Goal: Task Accomplishment & Management: Complete application form

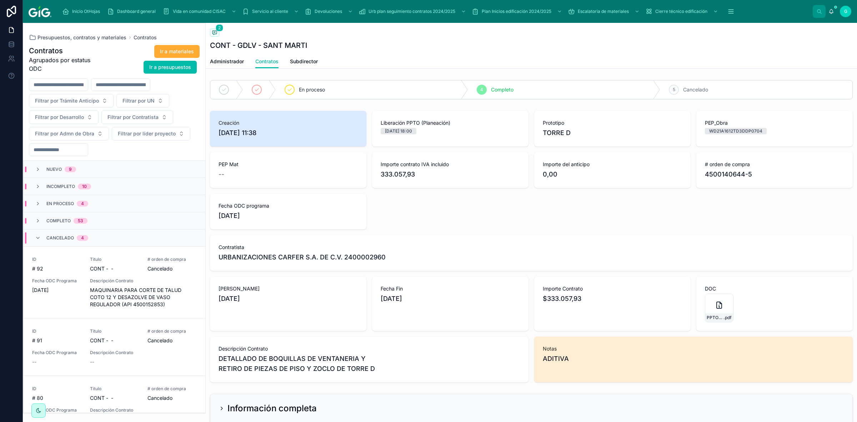
click at [82, 34] on div "Presupuestos, contratos y materiales Contratos Contratos Agrupados por estatus …" at bounding box center [114, 218] width 183 height 390
click at [90, 36] on span "Presupuestos, contratos y materiales" at bounding box center [81, 37] width 89 height 7
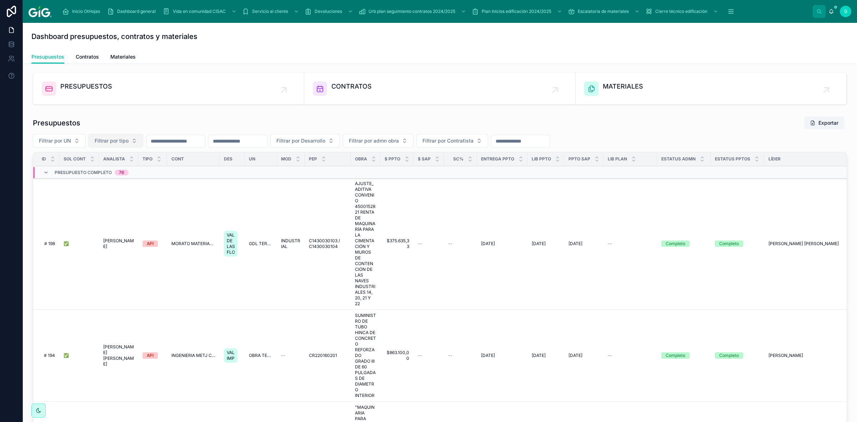
click at [129, 141] on button "Filtrar por tipo" at bounding box center [116, 141] width 55 height 14
click at [93, 177] on div "EDIF" at bounding box center [115, 181] width 99 height 11
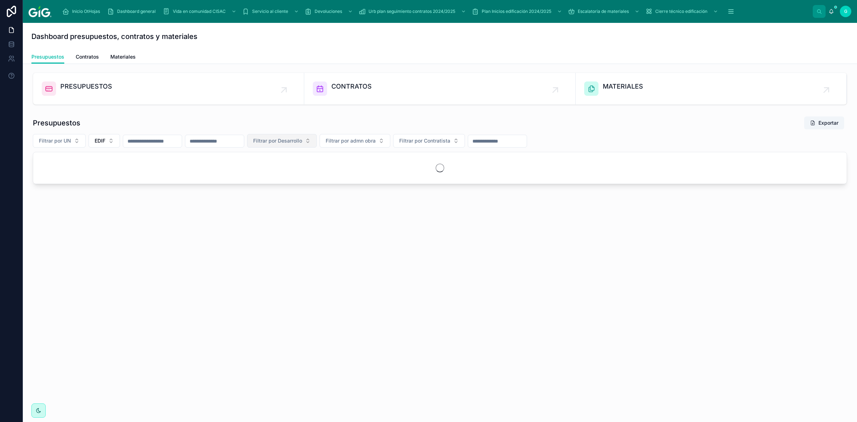
click at [302, 141] on span "Filtrar por Desarrollo" at bounding box center [277, 140] width 49 height 7
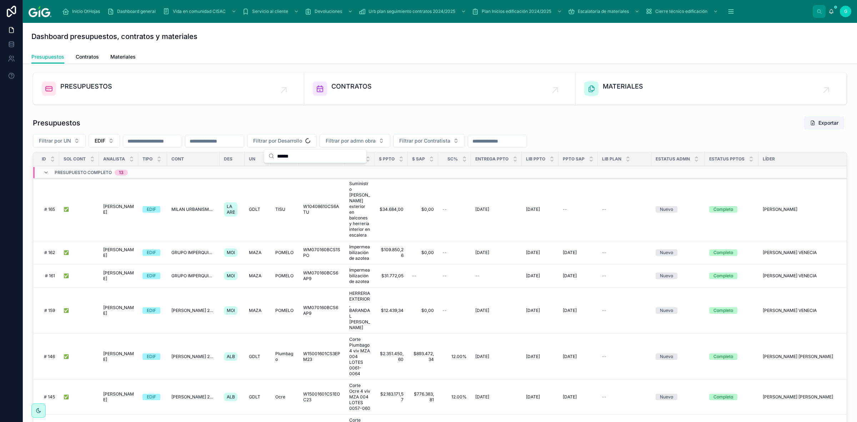
click at [286, 156] on input "******" at bounding box center [319, 156] width 85 height 13
type input "******"
click at [281, 170] on span "VIANDE" at bounding box center [278, 169] width 19 height 7
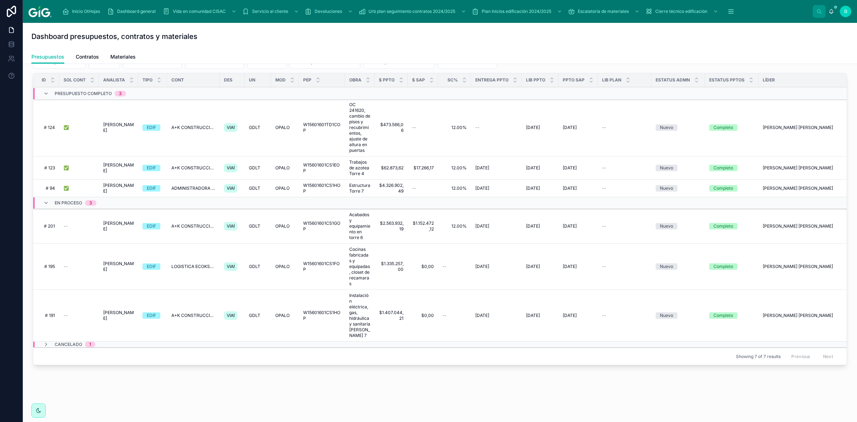
scroll to position [89, 0]
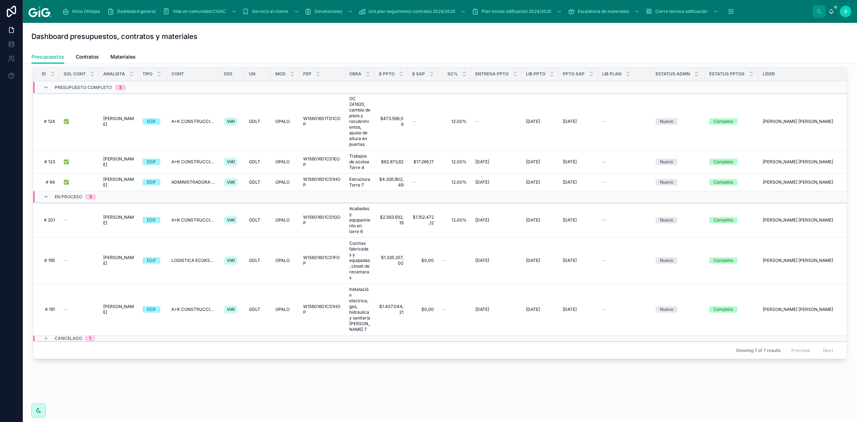
click at [47, 261] on span "# 195" at bounding box center [48, 260] width 13 height 6
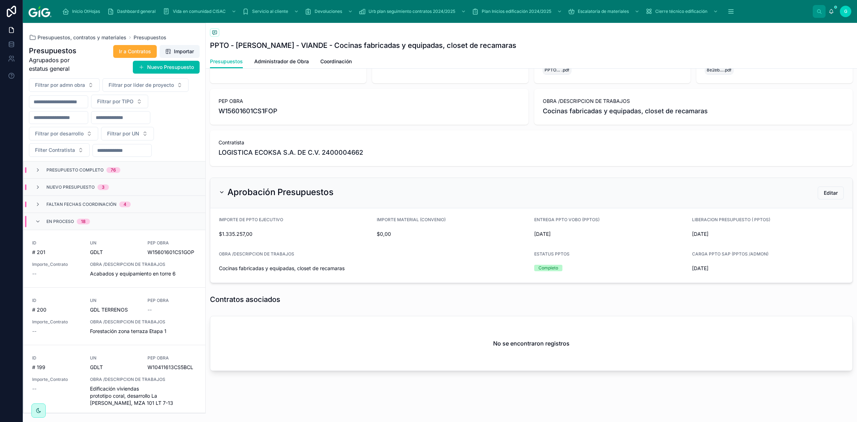
scroll to position [52, 0]
drag, startPoint x: 296, startPoint y: 60, endPoint x: 297, endPoint y: 64, distance: 4.4
click at [296, 60] on span "Administrador de Obra" at bounding box center [281, 61] width 55 height 7
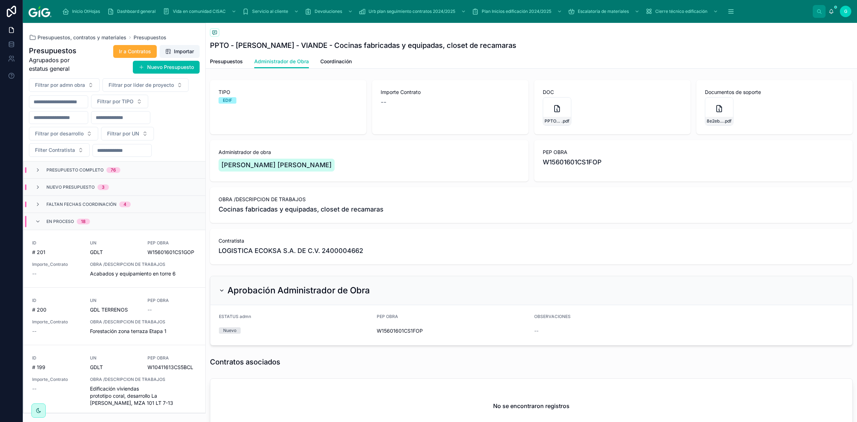
click at [345, 57] on link "Coordinación" at bounding box center [335, 62] width 31 height 14
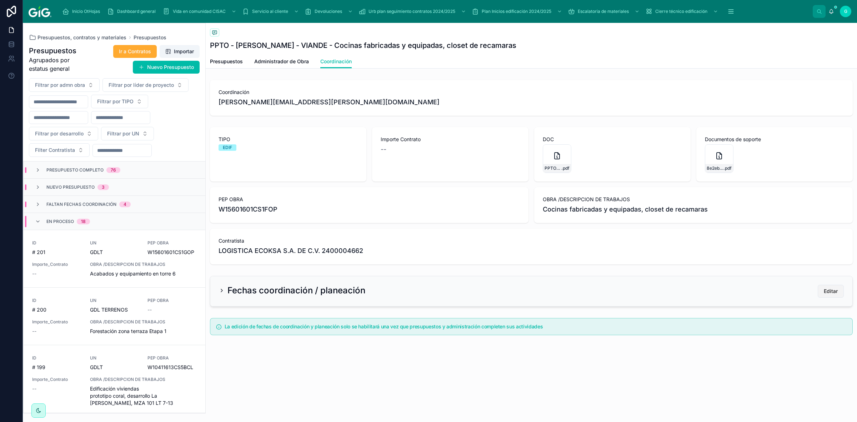
click at [831, 293] on span "Editar" at bounding box center [831, 290] width 14 height 7
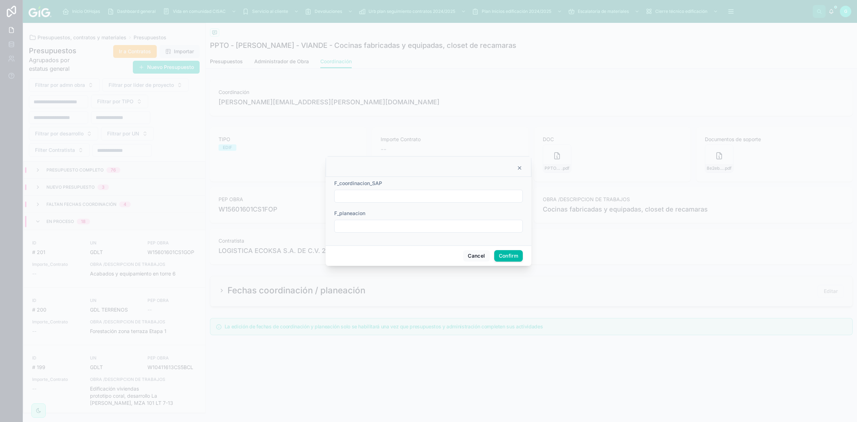
click at [376, 195] on input "text" at bounding box center [429, 196] width 188 height 10
click at [443, 270] on button "10" at bounding box center [441, 270] width 13 height 13
type input "**********"
click at [510, 254] on button "Confirm" at bounding box center [508, 255] width 29 height 11
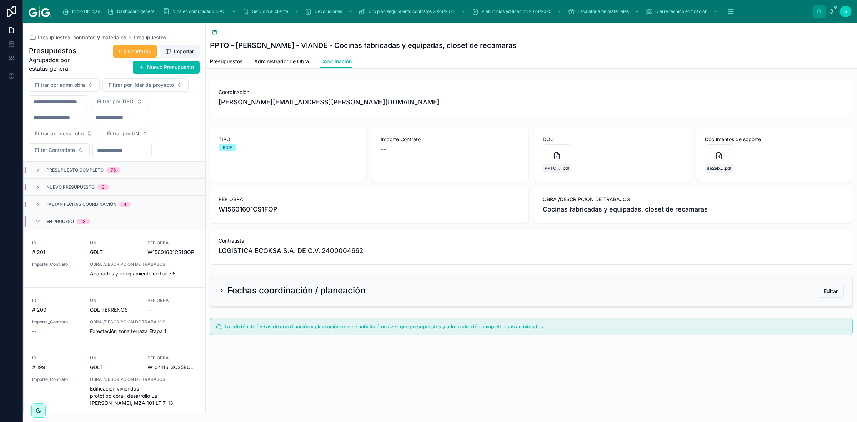
click at [67, 36] on span "Presupuestos, contratos y materiales" at bounding box center [81, 37] width 89 height 7
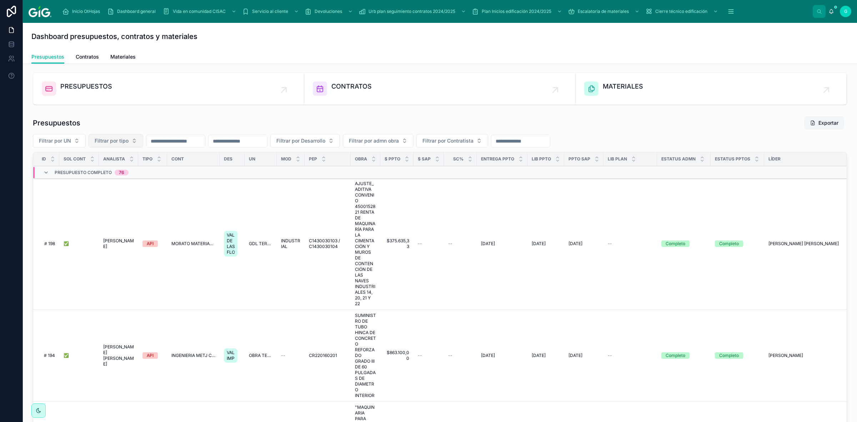
click at [136, 142] on button "Filtrar por tipo" at bounding box center [116, 141] width 55 height 14
click at [85, 179] on div "EDIF" at bounding box center [115, 181] width 99 height 11
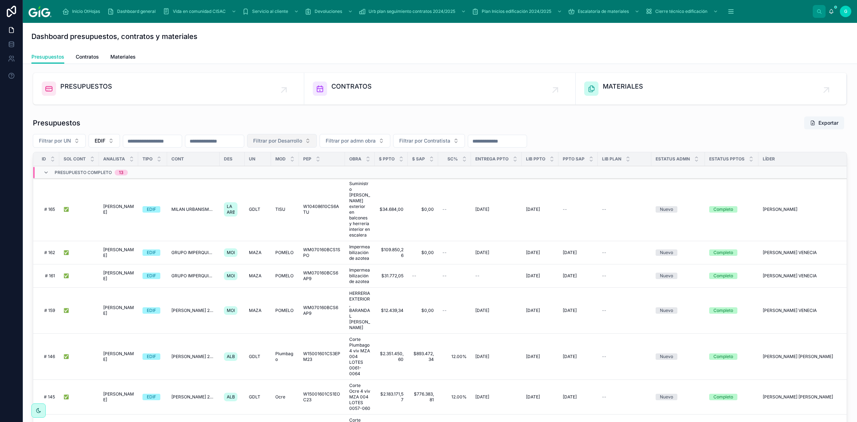
click at [317, 142] on button "Filtrar por Desarrollo" at bounding box center [282, 141] width 70 height 14
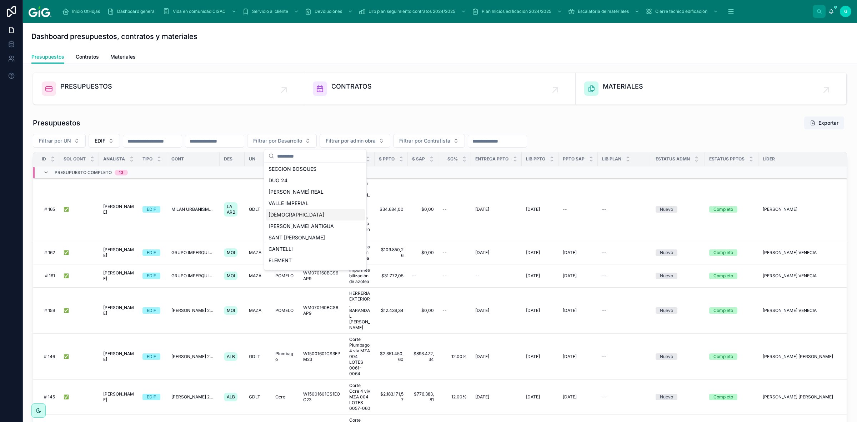
scroll to position [484, 0]
click at [283, 154] on input "text" at bounding box center [319, 156] width 85 height 13
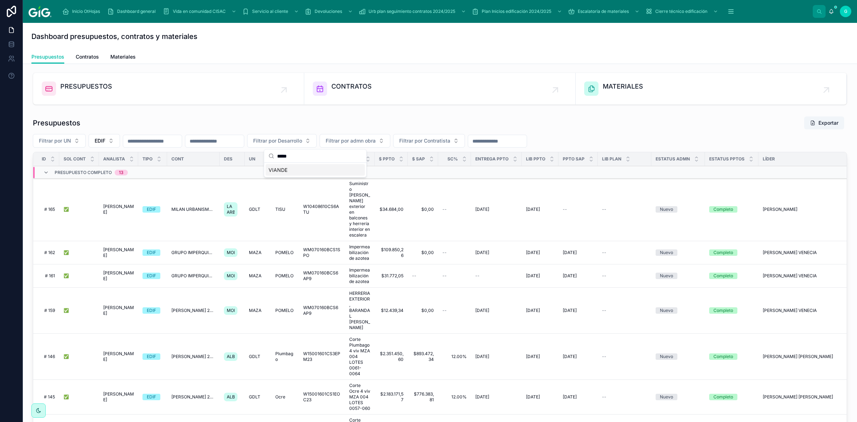
type input "*****"
click at [282, 172] on span "VIANDE" at bounding box center [278, 169] width 19 height 7
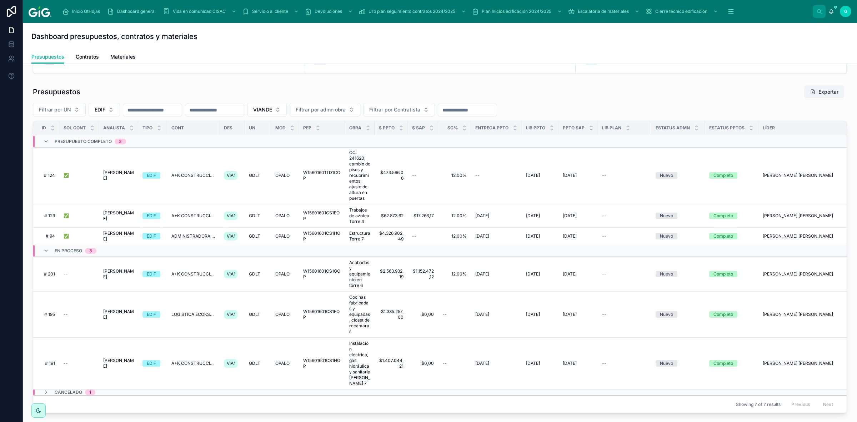
scroll to position [45, 0]
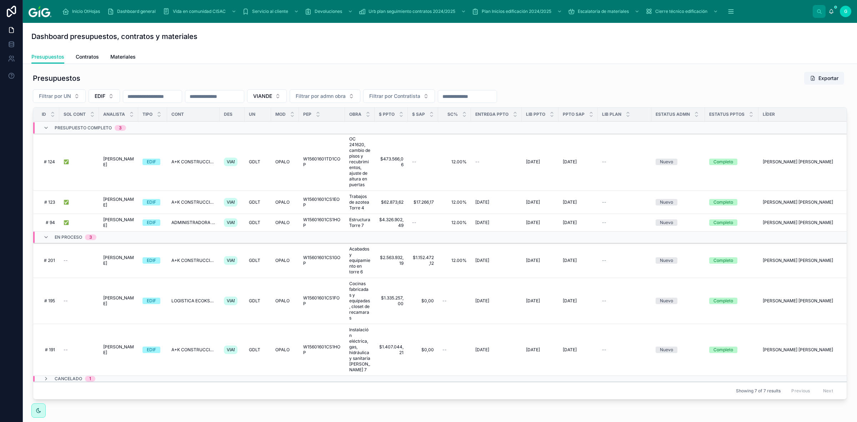
click at [318, 350] on span "W15601601CS1HOP" at bounding box center [321, 349] width 37 height 11
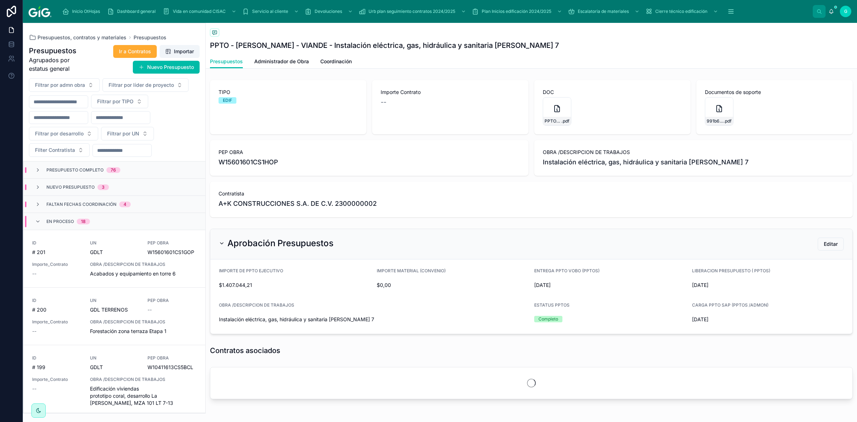
scroll to position [385, 0]
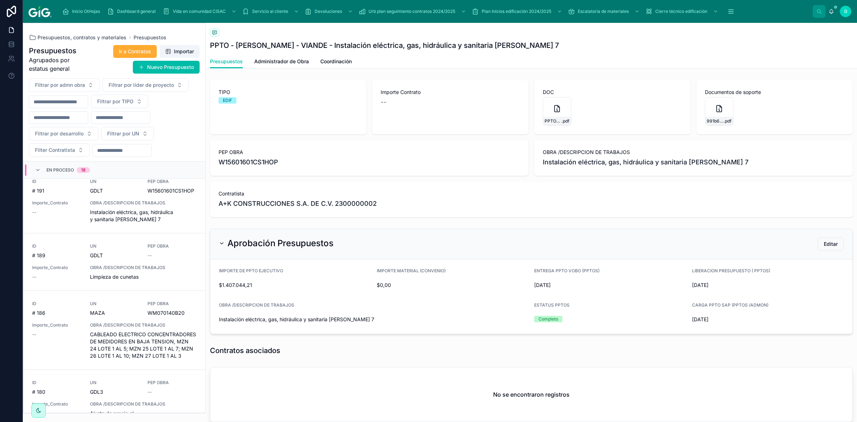
click at [285, 59] on span "Administrador de Obra" at bounding box center [281, 61] width 55 height 7
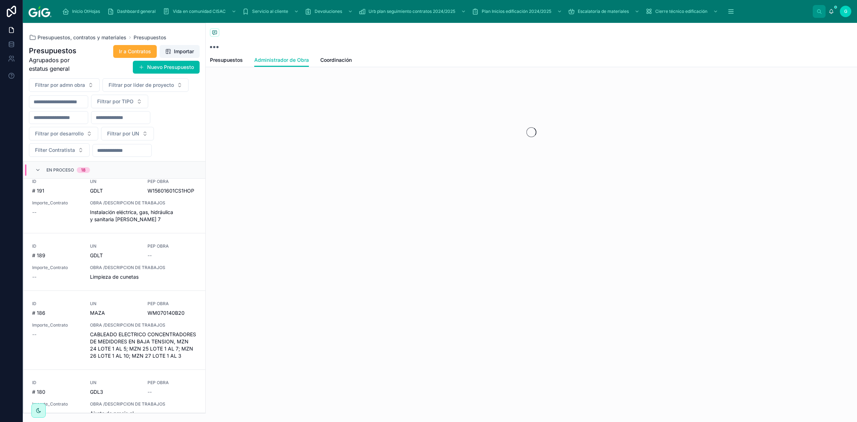
scroll to position [392, 0]
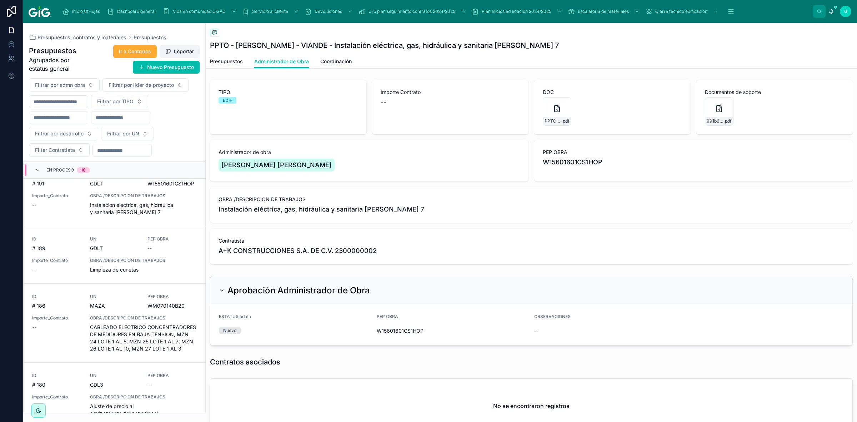
click at [347, 64] on span "Coordinación" at bounding box center [335, 61] width 31 height 7
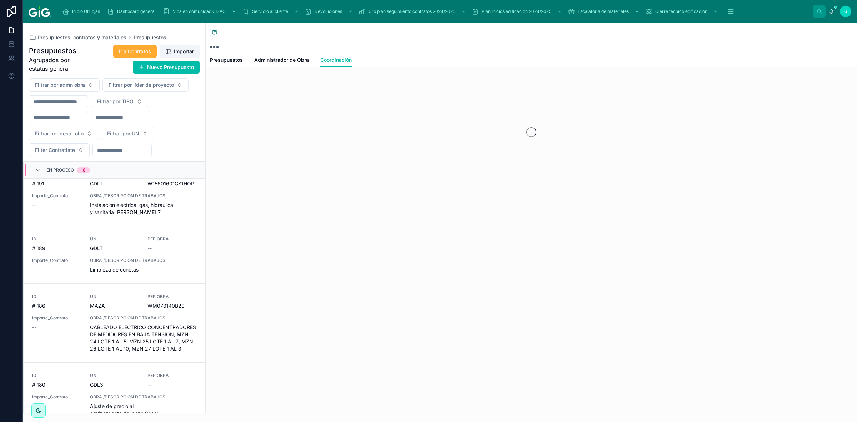
scroll to position [399, 0]
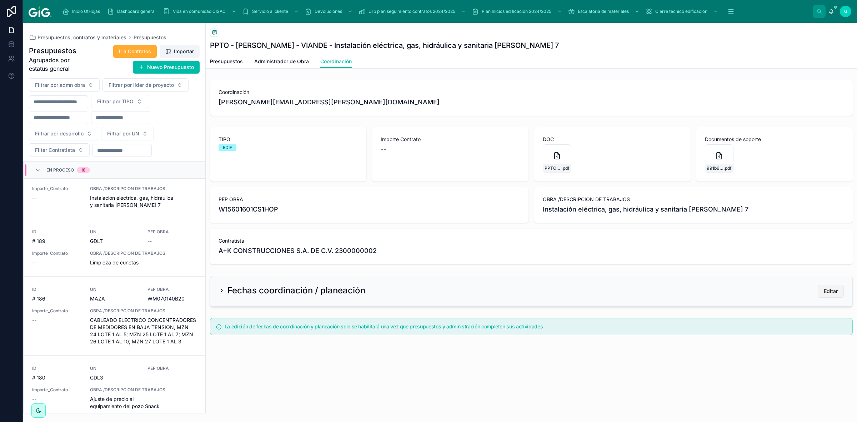
click at [827, 291] on span "Editar" at bounding box center [831, 290] width 14 height 7
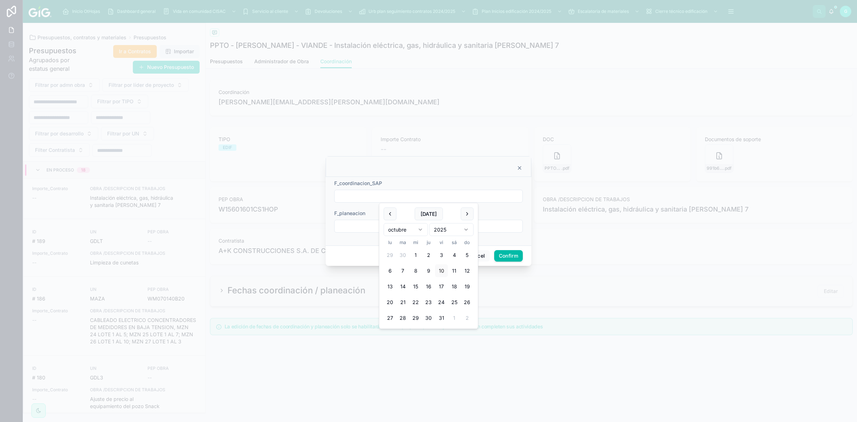
click at [372, 197] on input "text" at bounding box center [429, 196] width 188 height 10
click at [443, 271] on button "10" at bounding box center [441, 270] width 13 height 13
type input "**********"
click at [502, 255] on button "Confirm" at bounding box center [508, 255] width 29 height 11
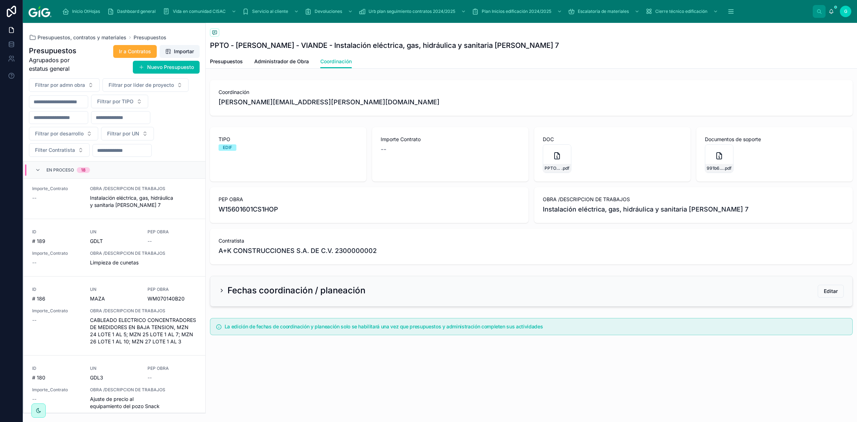
click at [81, 38] on span "Presupuestos, contratos y materiales" at bounding box center [81, 37] width 89 height 7
